Goal: Task Accomplishment & Management: Manage account settings

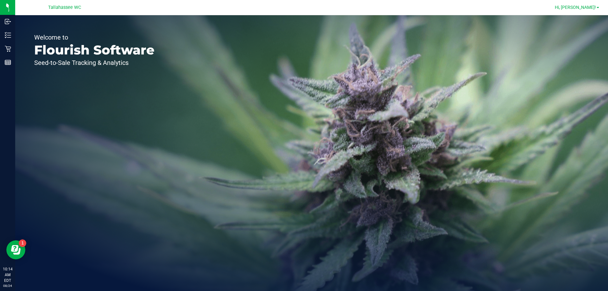
click at [593, 10] on link "Hi, [PERSON_NAME]!" at bounding box center [577, 7] width 49 height 7
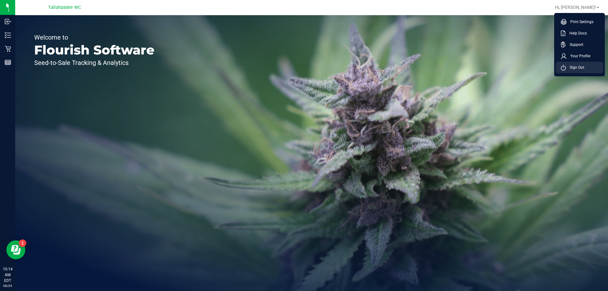
click at [582, 67] on span "Sign Out" at bounding box center [575, 67] width 18 height 6
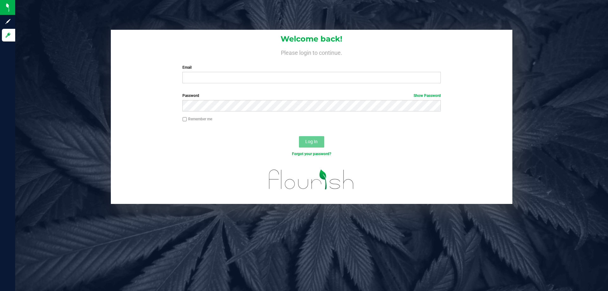
click at [229, 72] on div "Email Required Please format your email correctly." at bounding box center [312, 74] width 268 height 19
click at [228, 72] on div "Email Required Please format your email correctly." at bounding box center [312, 74] width 268 height 19
click at [227, 75] on input "Email" at bounding box center [312, 77] width 258 height 11
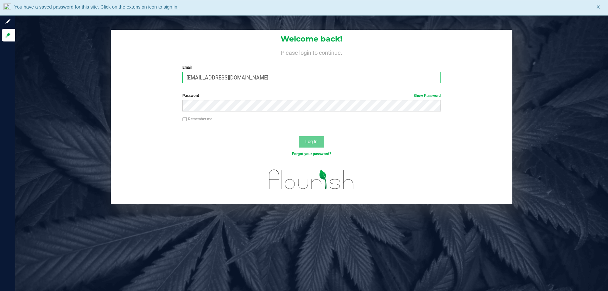
type input "[EMAIL_ADDRESS][DOMAIN_NAME]"
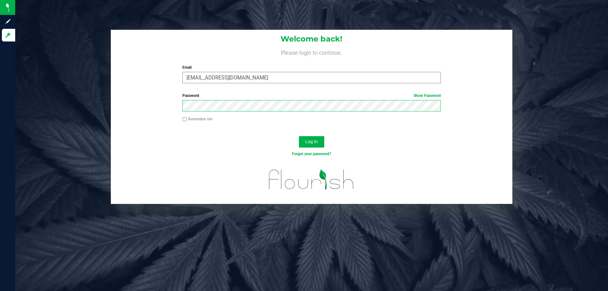
click at [299, 136] on button "Log In" at bounding box center [311, 141] width 25 height 11
